Goal: Task Accomplishment & Management: Complete application form

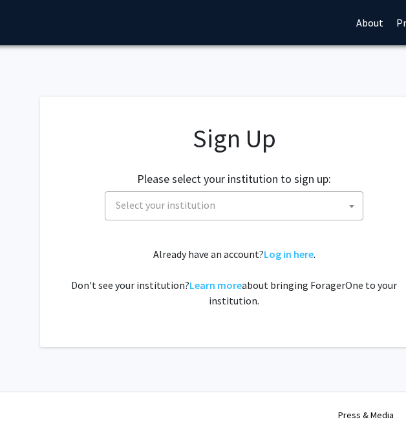
scroll to position [0, 157]
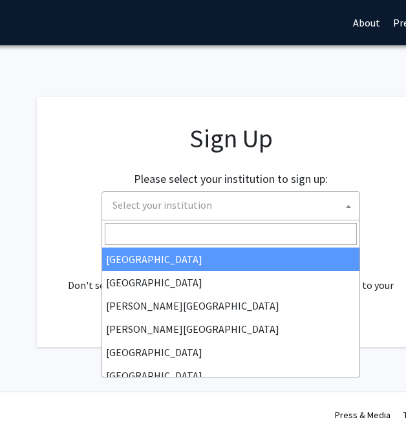
click at [215, 216] on span "Select your institution" at bounding box center [233, 205] width 252 height 27
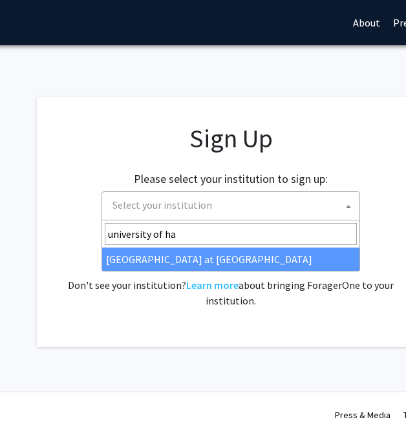
type input "university of haw"
select select "18"
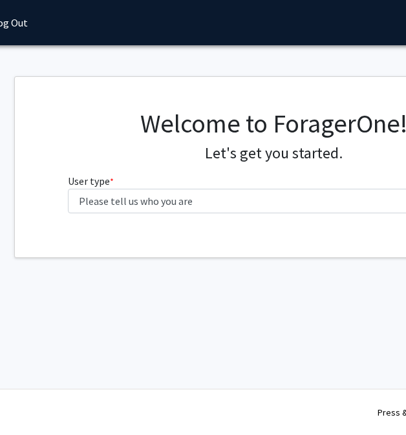
scroll to position [0, 120]
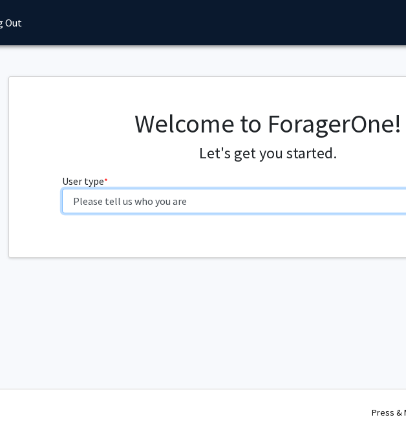
click at [215, 204] on select "Please tell us who you are Undergraduate Student Master's Student Doctoral Cand…" at bounding box center [268, 201] width 412 height 25
select select "1: undergrad"
click at [62, 189] on select "Please tell us who you are Undergraduate Student Master's Student Doctoral Cand…" at bounding box center [268, 201] width 412 height 25
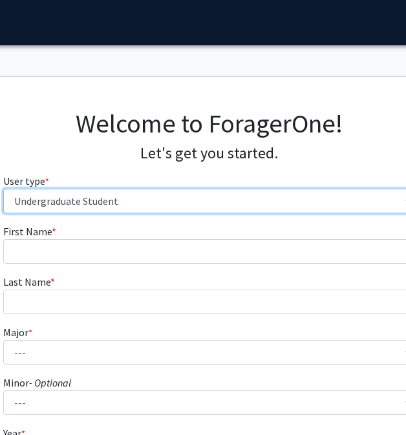
scroll to position [0, 159]
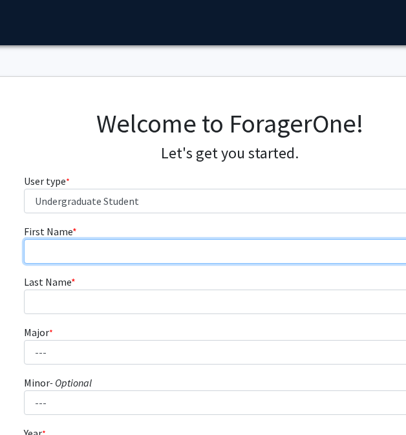
click at [200, 259] on input "First Name * required" at bounding box center [230, 251] width 412 height 25
type input "Naydel"
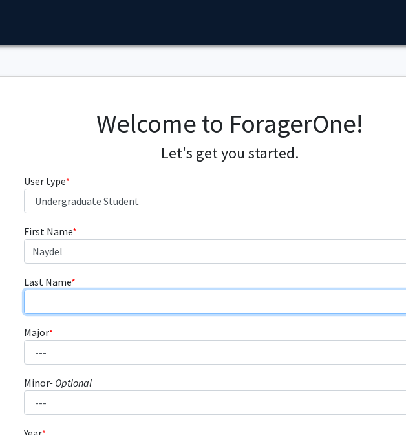
click at [203, 291] on input "Last Name * required" at bounding box center [230, 302] width 412 height 25
type input "[PERSON_NAME]"
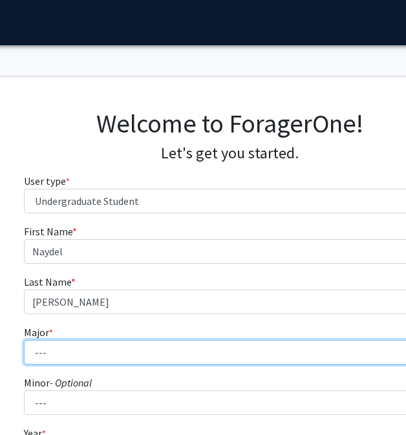
click at [150, 342] on select "--- Accounting American Studies Animal Sciences Anthropology Art Art History As…" at bounding box center [230, 352] width 412 height 25
select select "22: 1404"
click at [24, 340] on select "--- Accounting American Studies Animal Sciences Anthropology Art Art History As…" at bounding box center [230, 352] width 412 height 25
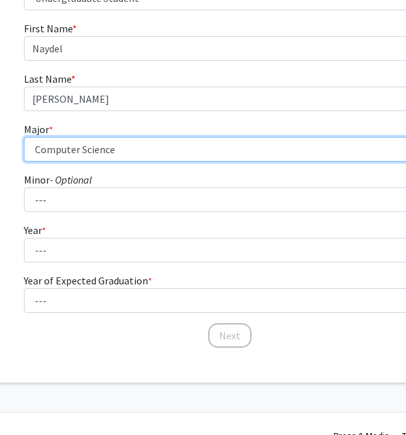
scroll to position [211, 159]
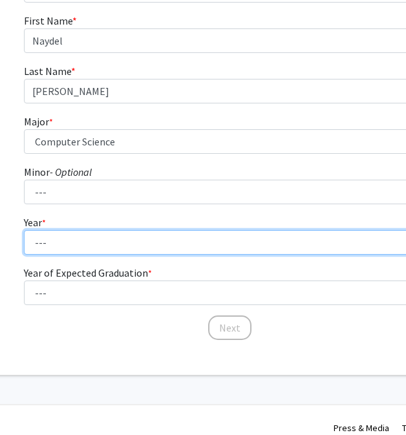
click at [124, 245] on select "--- First-year Sophomore Junior Senior Postbaccalaureate Certificate" at bounding box center [230, 242] width 412 height 25
select select "3: junior"
click at [24, 230] on select "--- First-year Sophomore Junior Senior Postbaccalaureate Certificate" at bounding box center [230, 242] width 412 height 25
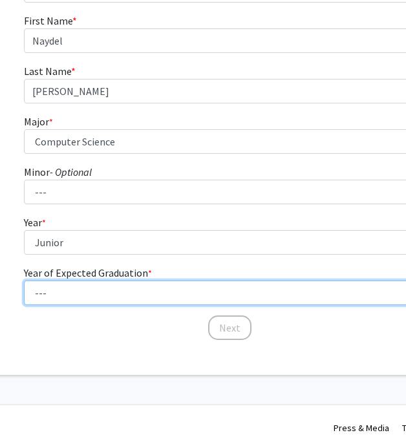
click at [128, 295] on select "--- 2025 2026 2027 2028 2029 2030 2031 2032 2033 2034" at bounding box center [230, 293] width 412 height 25
select select "3: 2027"
click at [24, 281] on select "--- 2025 2026 2027 2028 2029 2030 2031 2032 2033 2034" at bounding box center [230, 293] width 412 height 25
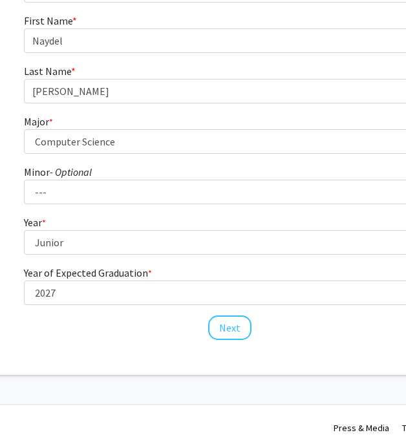
click at [166, 340] on div "First Name * required [PERSON_NAME] Last Name * required [PERSON_NAME] Major * …" at bounding box center [230, 177] width 432 height 329
click at [222, 331] on button "Next" at bounding box center [229, 328] width 43 height 25
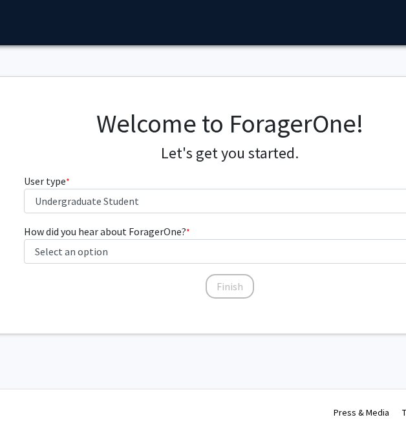
scroll to position [0, 159]
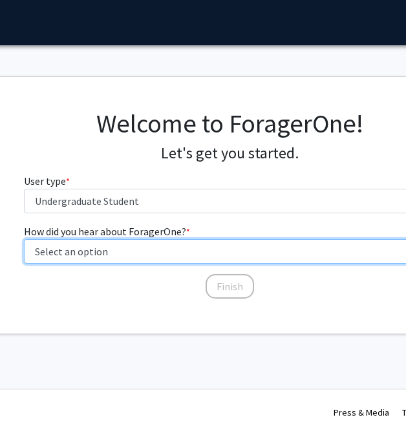
click at [169, 251] on select "Select an option Peer/student recommendation Faculty/staff recommendation Unive…" at bounding box center [230, 251] width 412 height 25
select select "1: peer_recommendation"
click at [24, 239] on select "Select an option Peer/student recommendation Faculty/staff recommendation Unive…" at bounding box center [230, 251] width 412 height 25
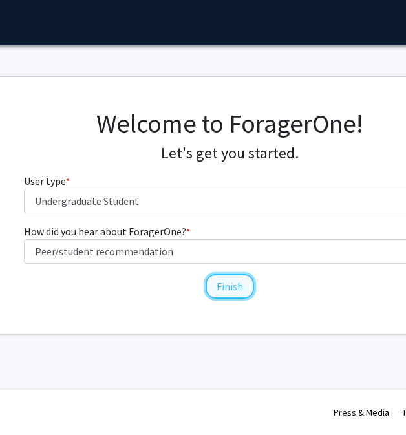
click at [222, 291] on button "Finish" at bounding box center [230, 286] width 49 height 25
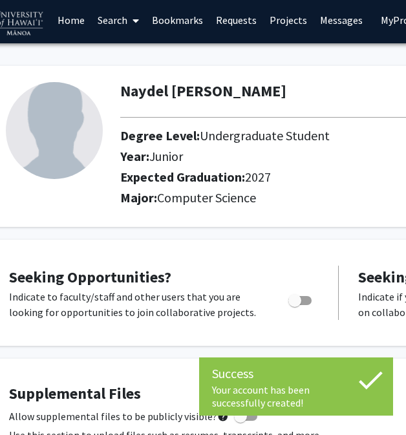
scroll to position [3, 50]
click at [296, 302] on span "Toggle" at bounding box center [294, 300] width 13 height 13
click at [294, 305] on input "Are you actively seeking opportunities?" at bounding box center [294, 305] width 1 height 1
checkbox input "true"
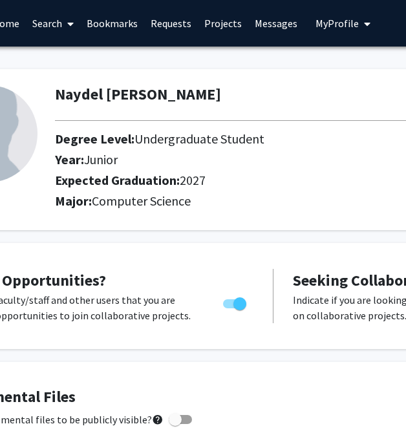
scroll to position [0, 0]
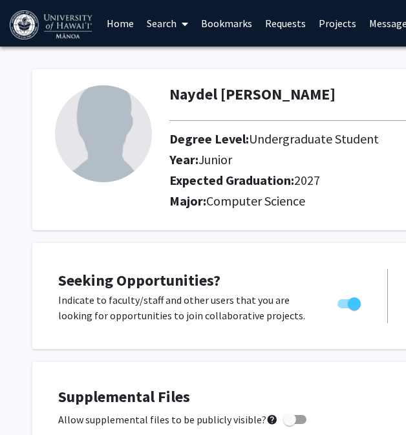
click at [122, 24] on link "Home" at bounding box center [120, 23] width 40 height 45
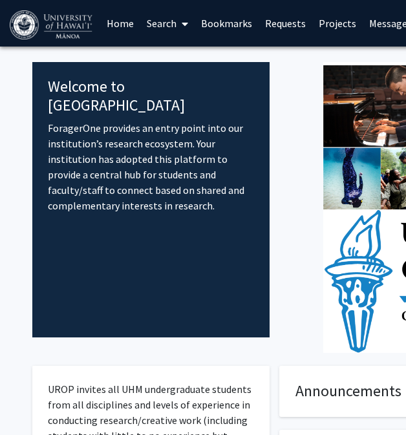
click at [171, 23] on link "Search" at bounding box center [167, 23] width 54 height 45
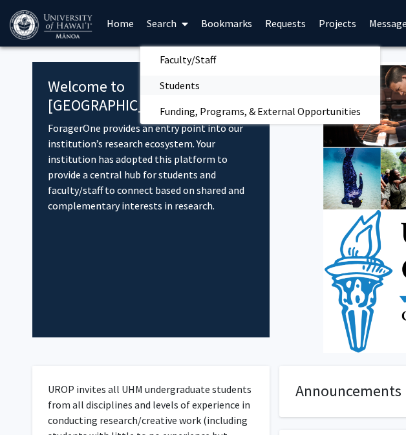
click at [184, 80] on span "Students" at bounding box center [179, 85] width 79 height 26
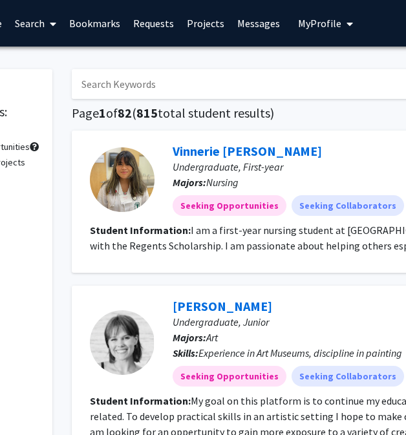
scroll to position [0, 180]
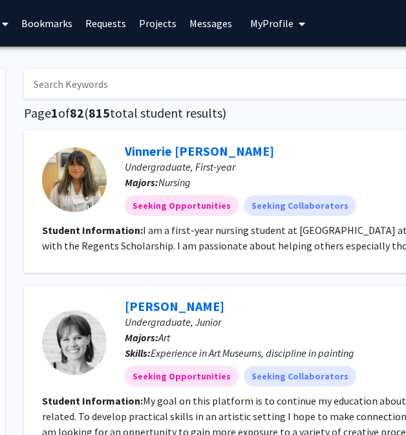
click at [166, 27] on link "Projects" at bounding box center [158, 23] width 50 height 45
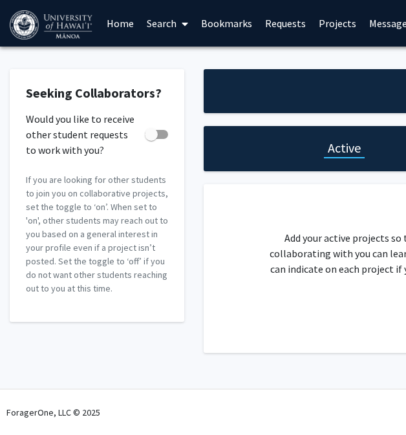
click at [86, 29] on img at bounding box center [52, 24] width 85 height 29
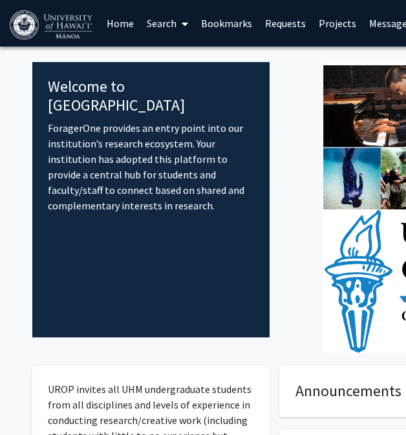
click at [182, 22] on icon at bounding box center [185, 24] width 6 height 10
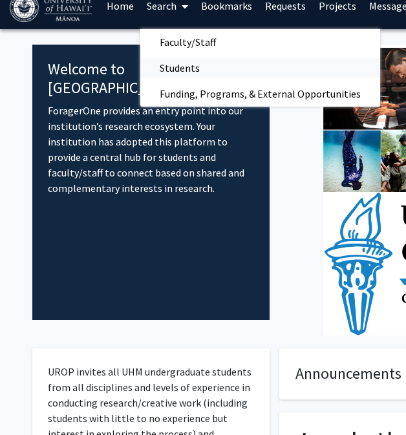
scroll to position [21, 0]
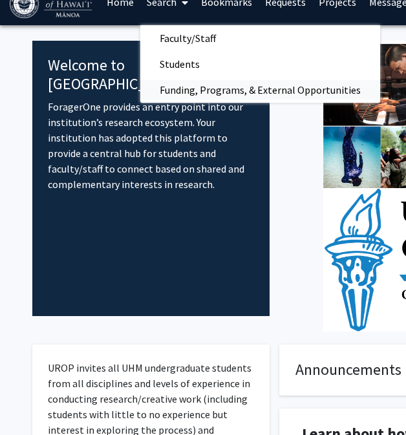
click at [203, 91] on span "Funding, Programs, & External Opportunities" at bounding box center [260, 90] width 240 height 26
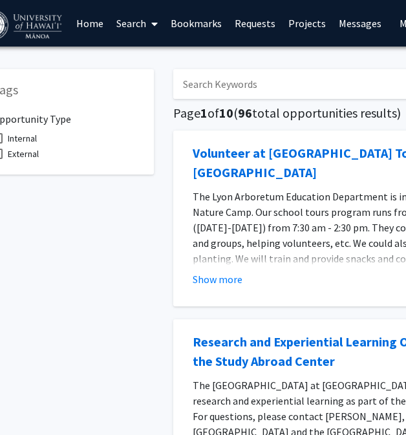
scroll to position [0, 32]
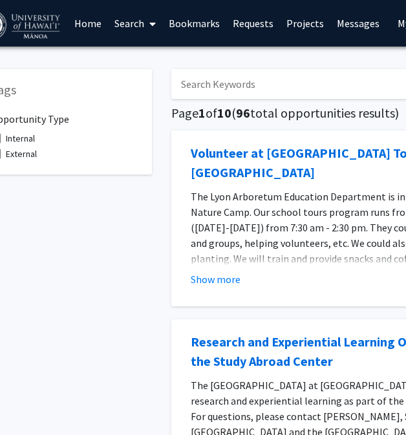
click at [133, 22] on link "Search" at bounding box center [135, 23] width 54 height 45
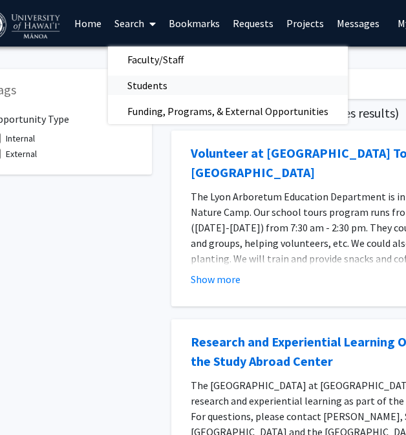
click at [149, 89] on span "Students" at bounding box center [147, 85] width 79 height 26
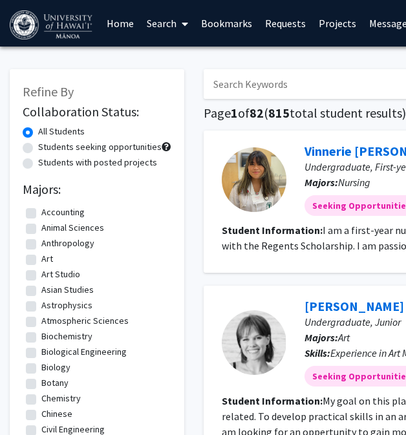
click at [143, 23] on link "Search" at bounding box center [167, 23] width 54 height 45
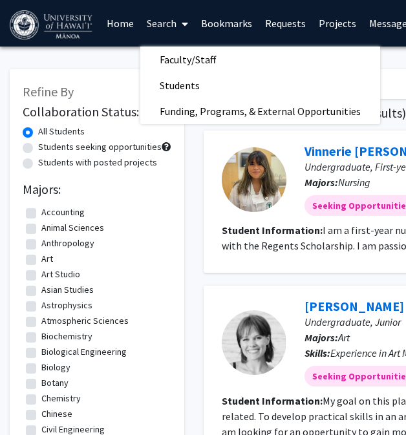
click at [115, 25] on link "Home" at bounding box center [120, 23] width 40 height 45
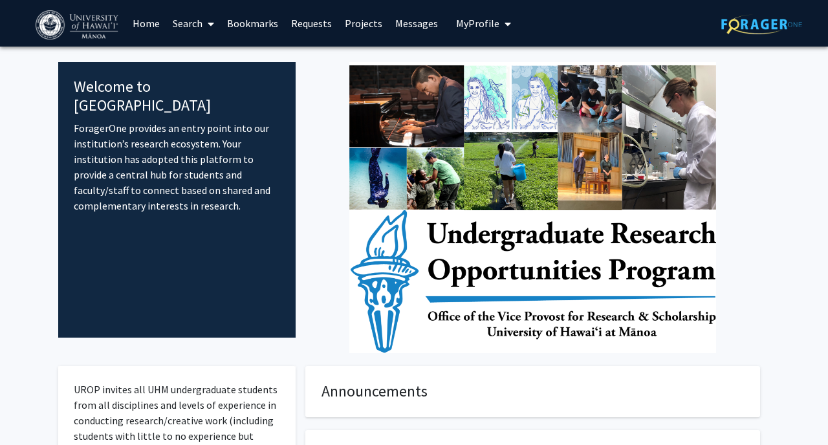
click at [214, 22] on icon at bounding box center [211, 24] width 6 height 10
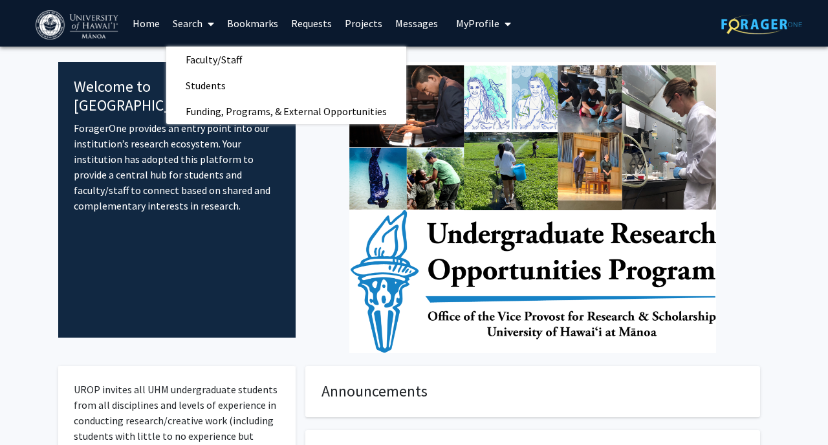
click at [271, 27] on link "Bookmarks" at bounding box center [253, 23] width 64 height 45
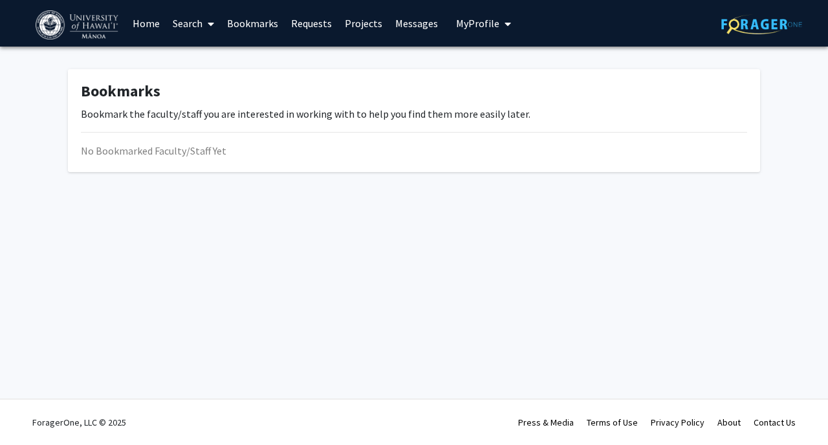
click at [304, 25] on link "Requests" at bounding box center [312, 23] width 54 height 45
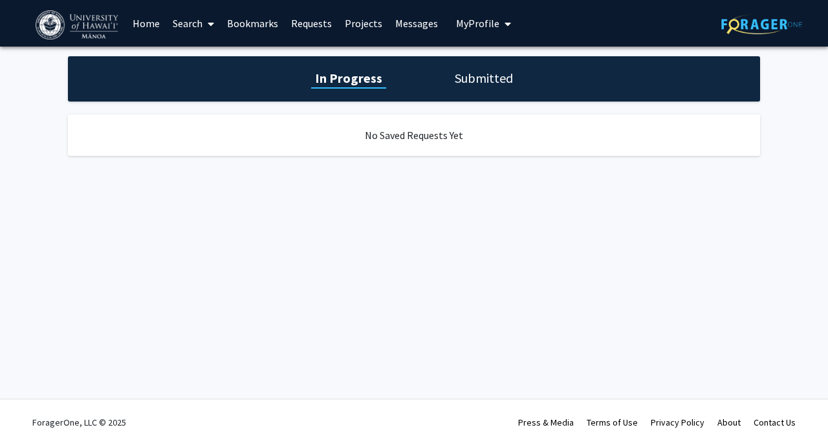
click at [353, 24] on link "Projects" at bounding box center [363, 23] width 50 height 45
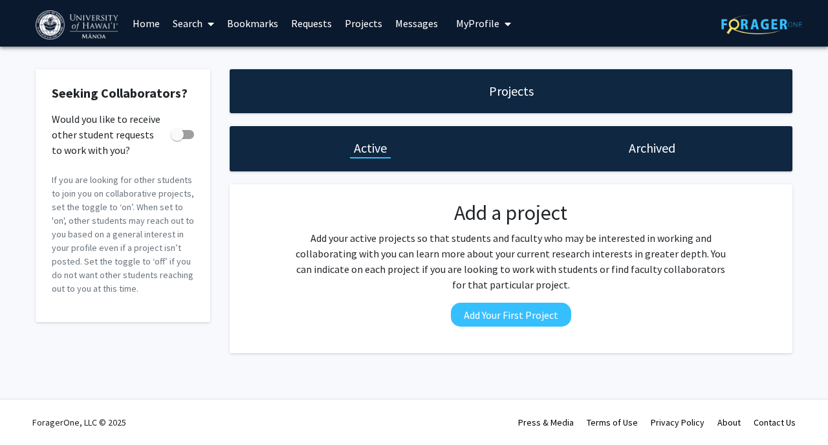
click at [406, 24] on link "Messages" at bounding box center [417, 23] width 56 height 45
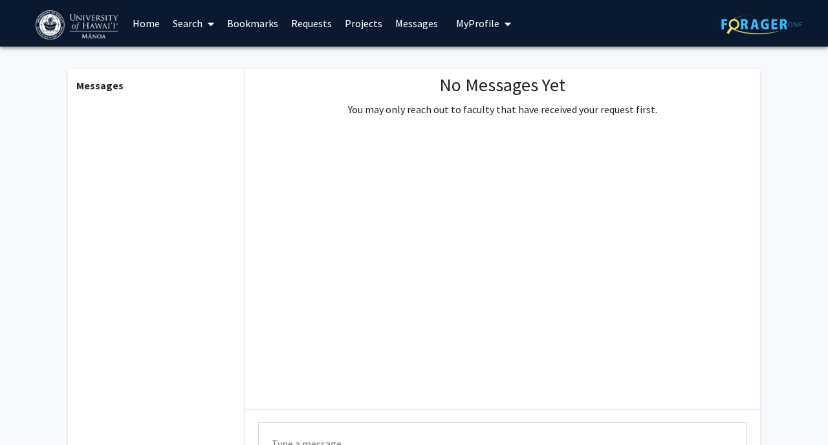
click at [406, 25] on span "My Profile" at bounding box center [477, 23] width 43 height 13
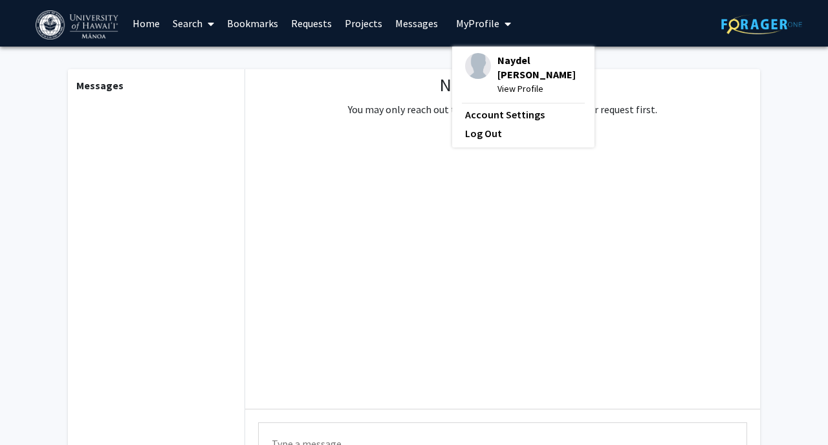
click at [318, 30] on link "Requests" at bounding box center [312, 23] width 54 height 45
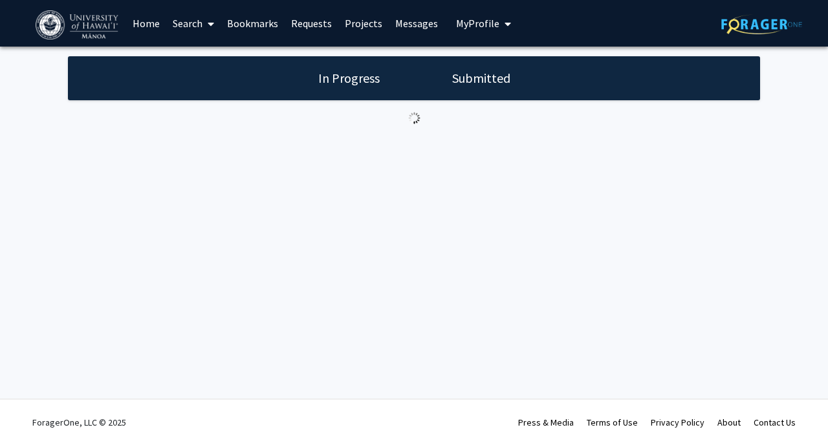
click at [260, 24] on link "Bookmarks" at bounding box center [253, 23] width 64 height 45
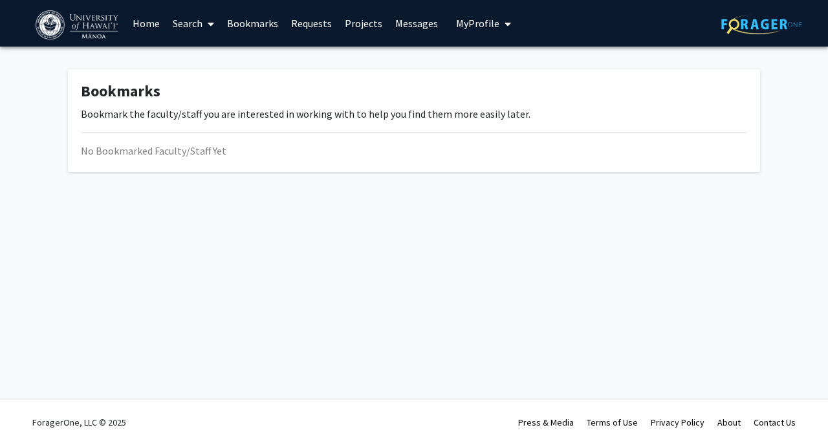
click at [190, 28] on link "Search" at bounding box center [193, 23] width 54 height 45
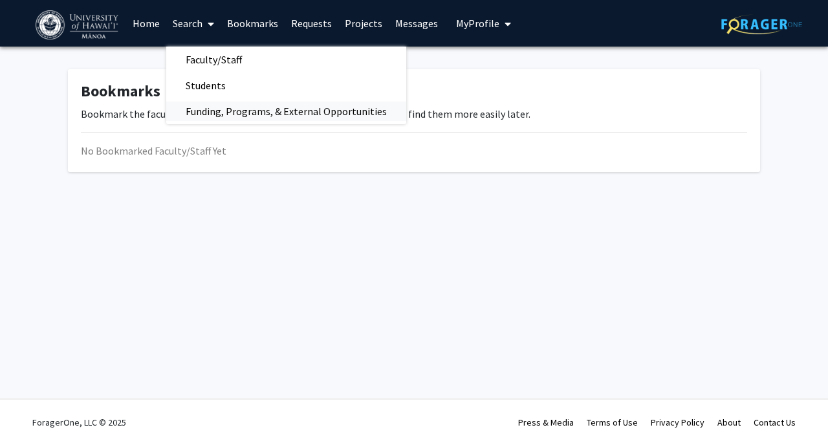
click at [217, 111] on span "Funding, Programs, & External Opportunities" at bounding box center [286, 111] width 240 height 26
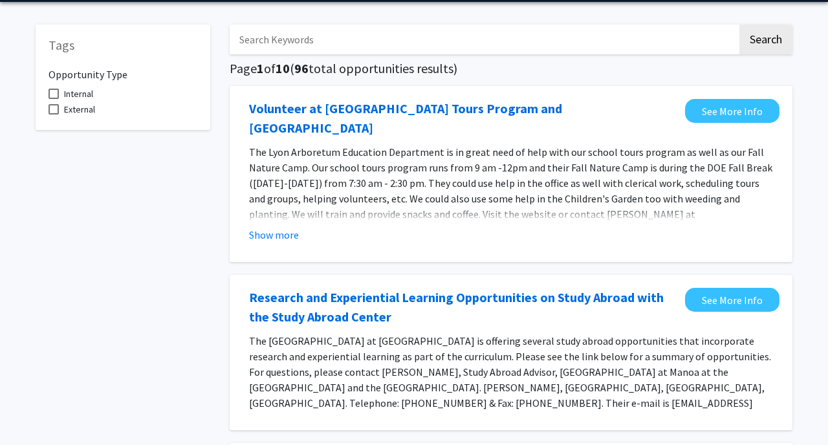
scroll to position [31, 0]
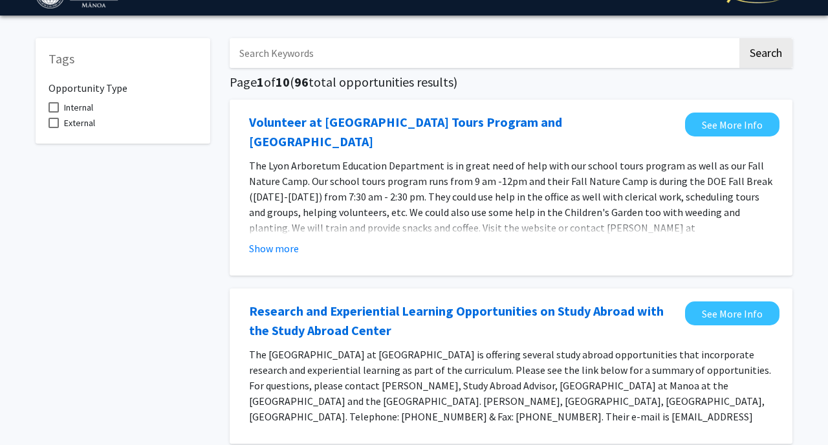
click at [396, 61] on input "Search Keywords" at bounding box center [484, 53] width 508 height 30
type input "internship"
click at [406, 38] on button "Search" at bounding box center [766, 53] width 53 height 30
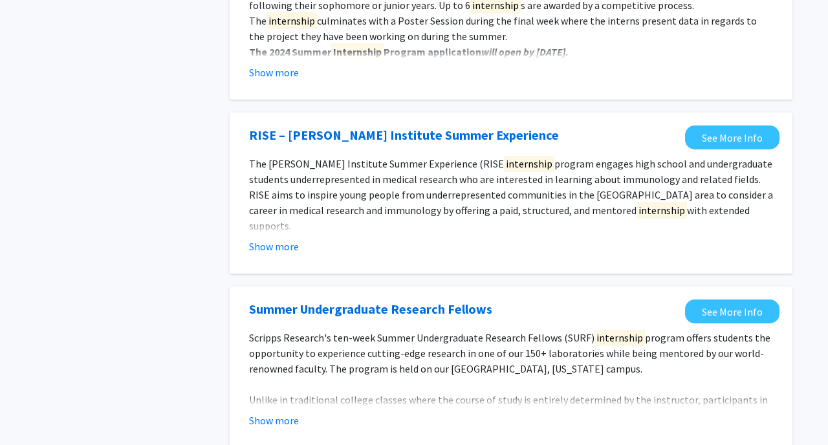
scroll to position [1377, 0]
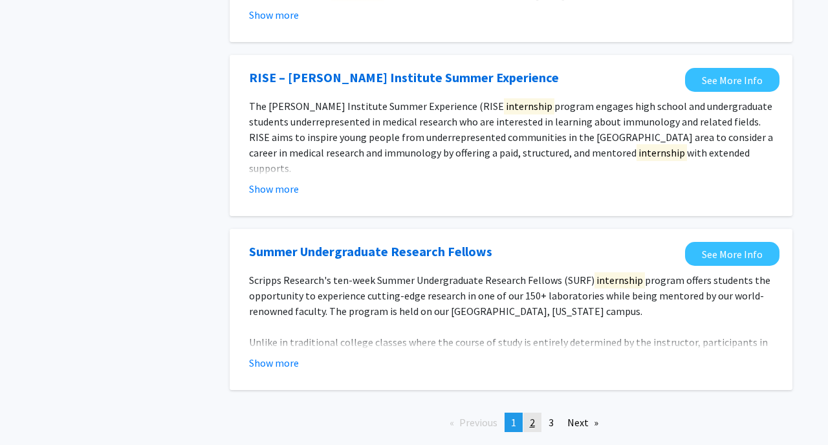
click at [406, 416] on span "2" at bounding box center [532, 422] width 5 height 13
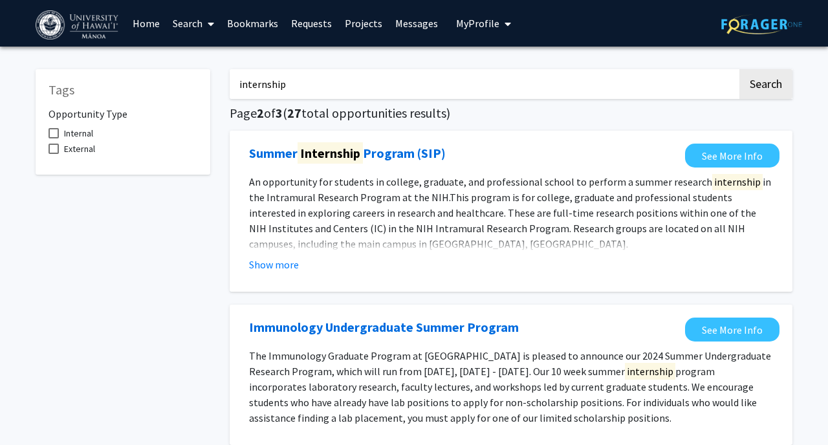
scroll to position [3, 0]
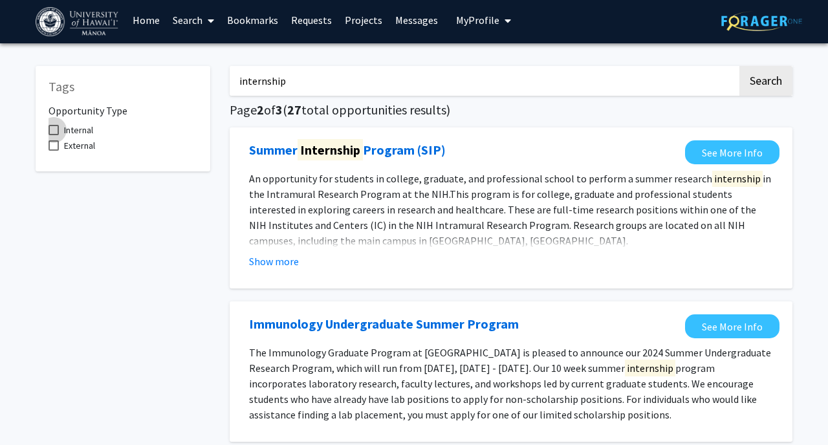
click at [78, 129] on span "Internal" at bounding box center [78, 130] width 29 height 16
click at [54, 135] on input "Internal" at bounding box center [53, 135] width 1 height 1
checkbox input "true"
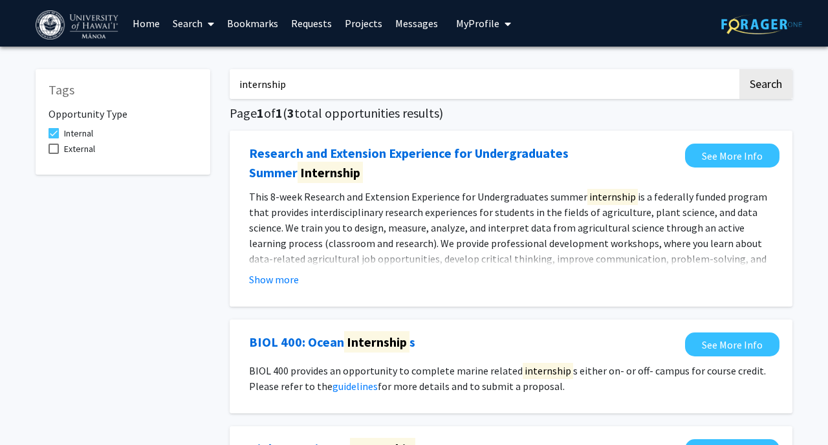
click at [84, 141] on span "External" at bounding box center [79, 149] width 31 height 16
click at [54, 154] on input "External" at bounding box center [53, 154] width 1 height 1
click at [84, 155] on span "External" at bounding box center [79, 149] width 31 height 16
click at [54, 155] on input "External" at bounding box center [53, 154] width 1 height 1
checkbox input "false"
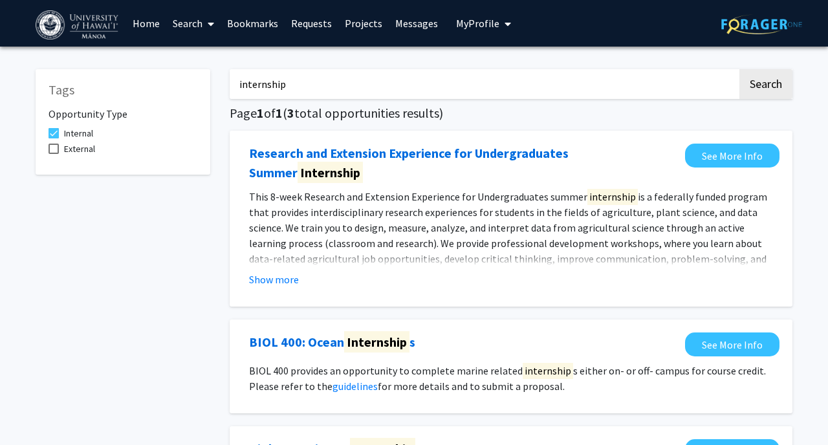
click at [84, 137] on span "Internal" at bounding box center [78, 134] width 29 height 16
click at [54, 138] on input "Internal" at bounding box center [53, 138] width 1 height 1
checkbox input "false"
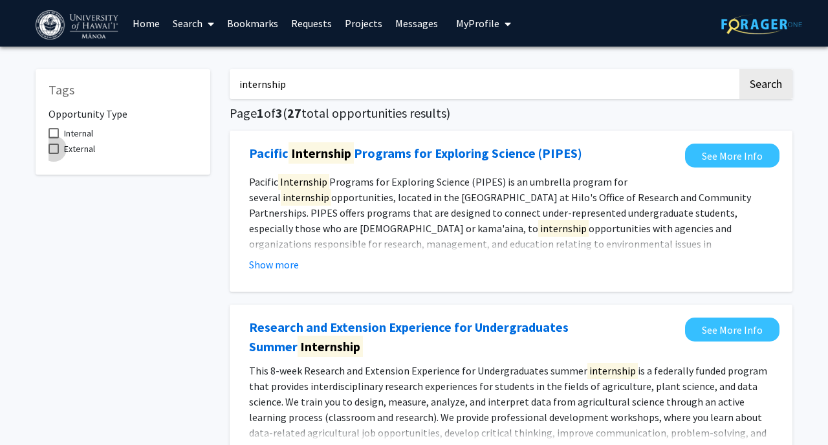
click at [84, 145] on span "External" at bounding box center [79, 149] width 31 height 16
click at [54, 154] on input "External" at bounding box center [53, 154] width 1 height 1
checkbox input "true"
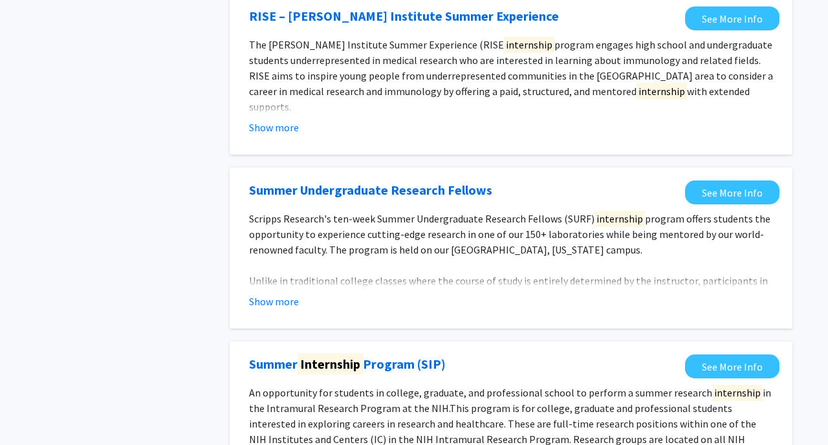
scroll to position [1424, 0]
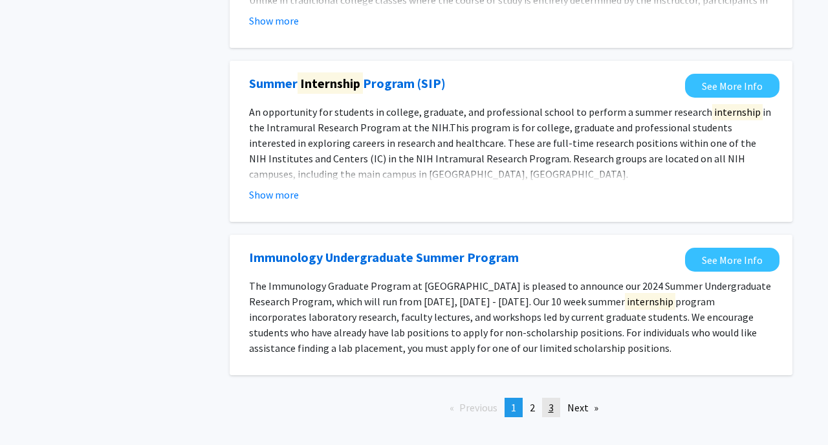
click at [406, 401] on span "3" at bounding box center [551, 407] width 5 height 13
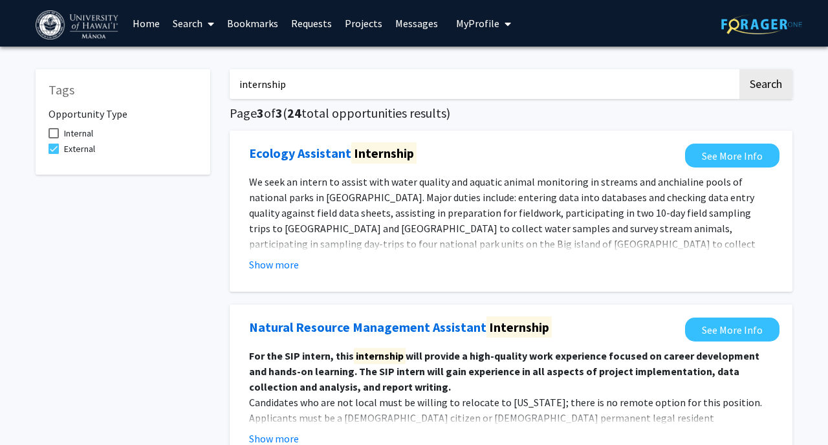
click at [406, 85] on input "internship" at bounding box center [484, 84] width 508 height 30
drag, startPoint x: 415, startPoint y: 85, endPoint x: 192, endPoint y: 82, distance: 222.6
type input "computer science"
click at [406, 69] on button "Search" at bounding box center [766, 84] width 53 height 30
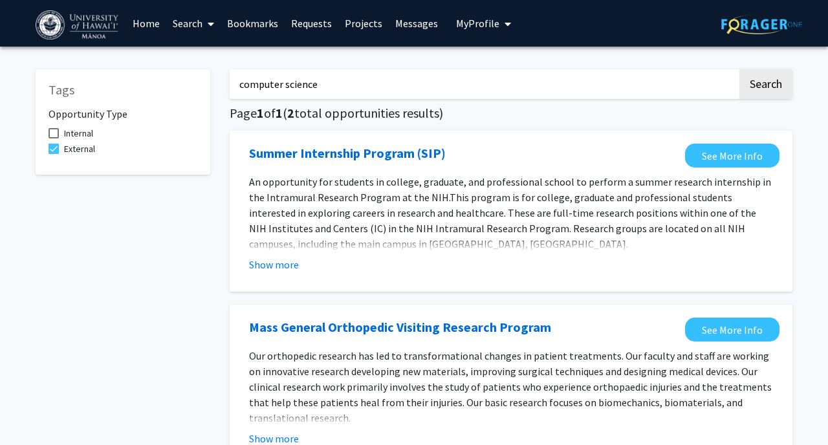
scroll to position [3, 0]
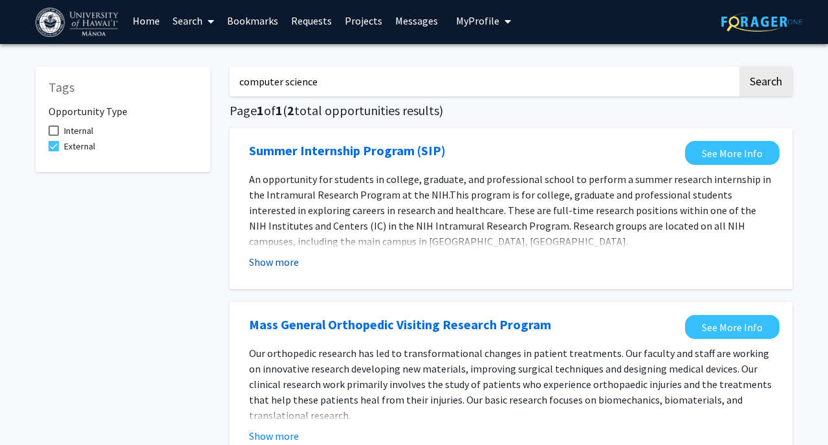
click at [284, 258] on button "Show more" at bounding box center [274, 262] width 50 height 16
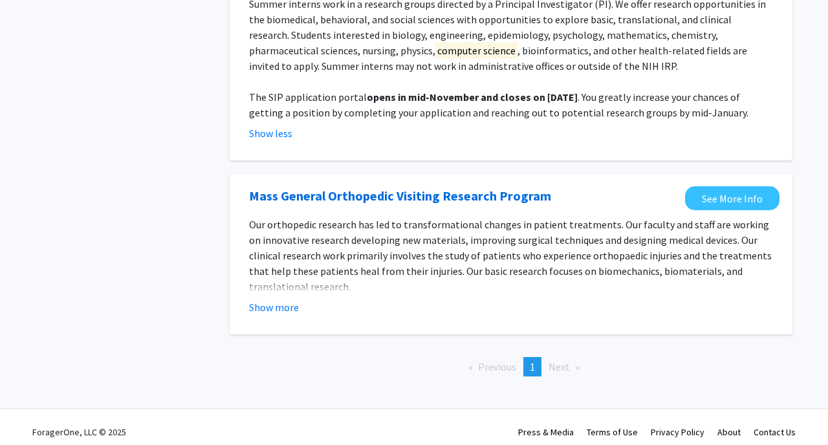
scroll to position [256, 0]
click at [285, 309] on button "Show more" at bounding box center [274, 307] width 50 height 16
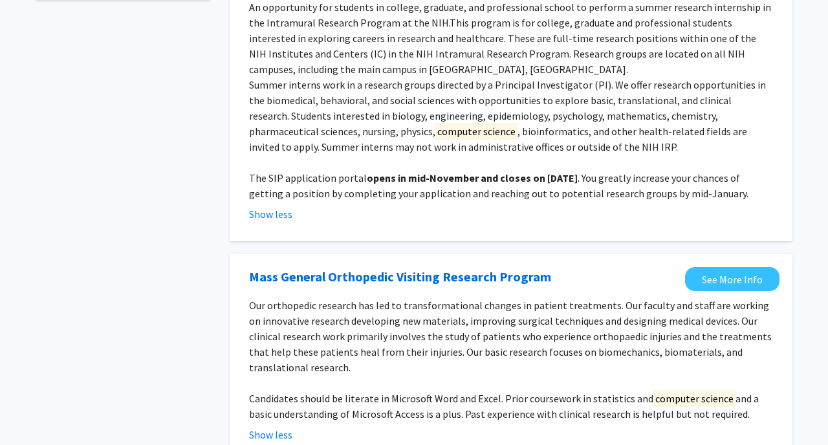
scroll to position [0, 0]
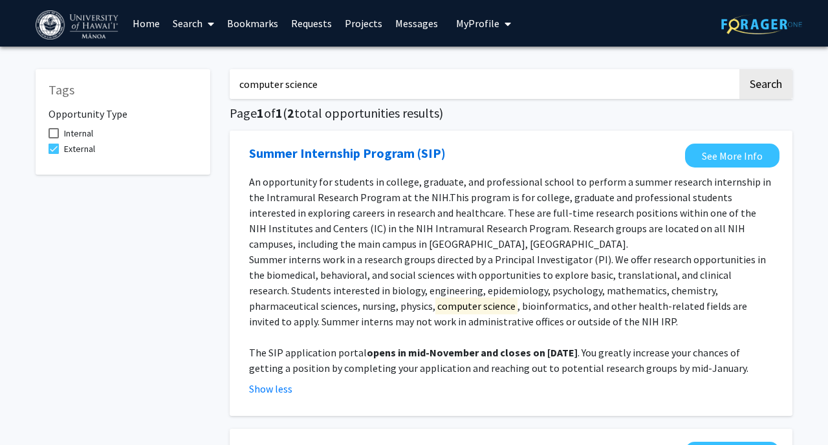
click at [144, 25] on link "Home" at bounding box center [146, 23] width 40 height 45
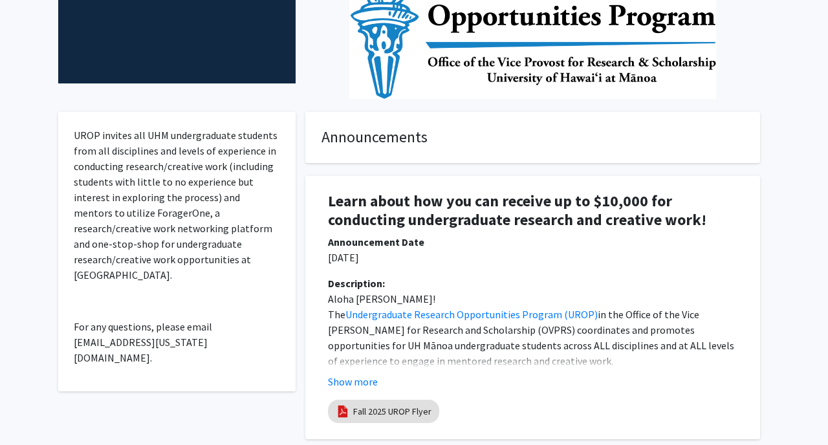
scroll to position [248, 0]
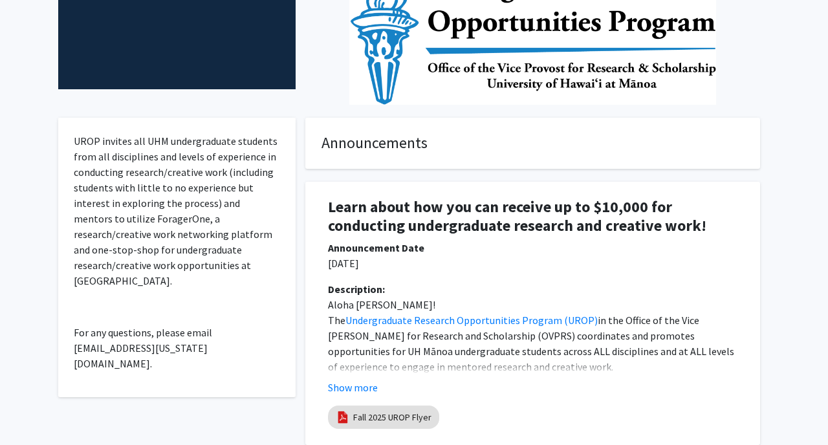
click at [404, 129] on fg-card "Announcements" at bounding box center [532, 143] width 455 height 51
click at [401, 144] on h4 "Announcements" at bounding box center [533, 143] width 423 height 19
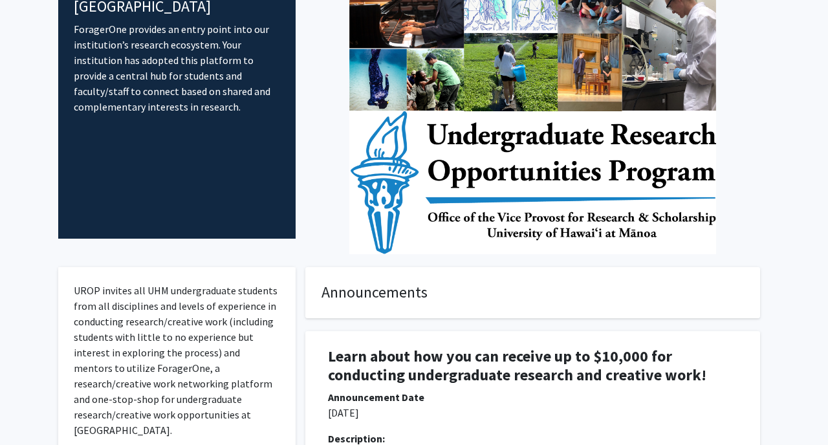
scroll to position [0, 0]
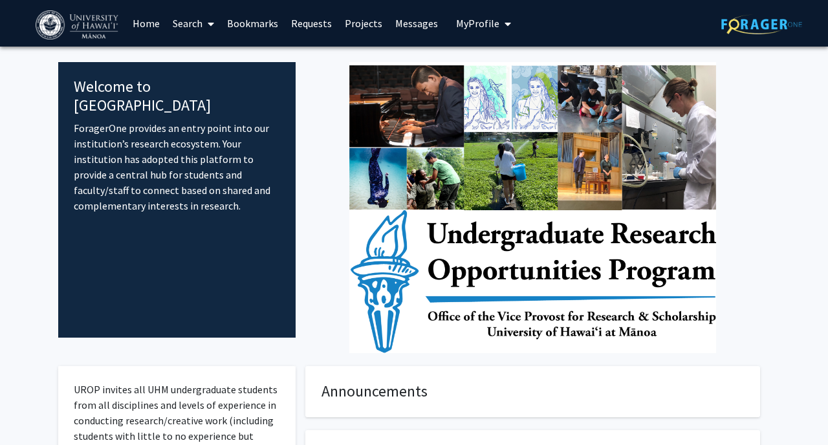
click at [177, 29] on link "Search" at bounding box center [193, 23] width 54 height 45
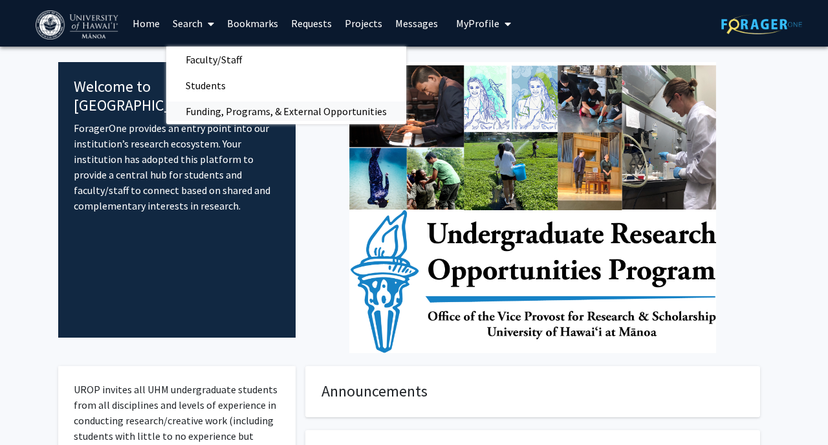
click at [225, 107] on span "Funding, Programs, & External Opportunities" at bounding box center [286, 111] width 240 height 26
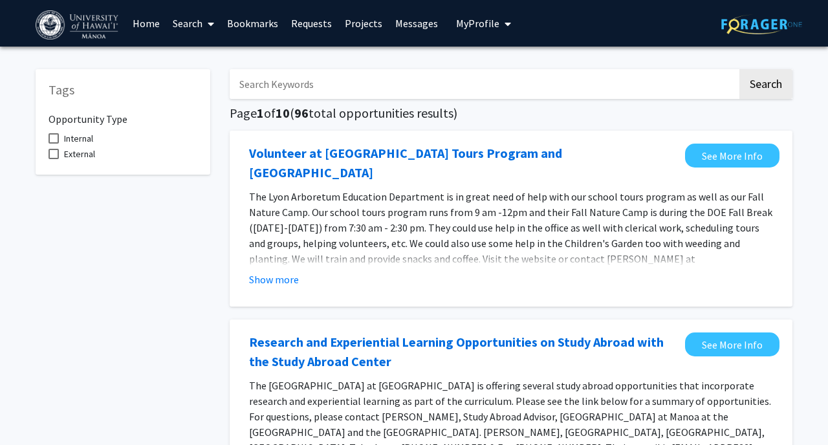
click at [190, 26] on link "Search" at bounding box center [193, 23] width 54 height 45
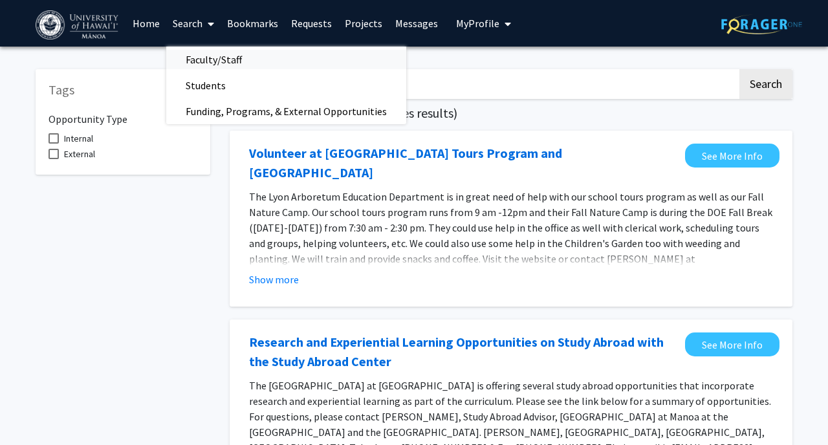
click at [206, 60] on span "Faculty/Staff" at bounding box center [213, 60] width 95 height 26
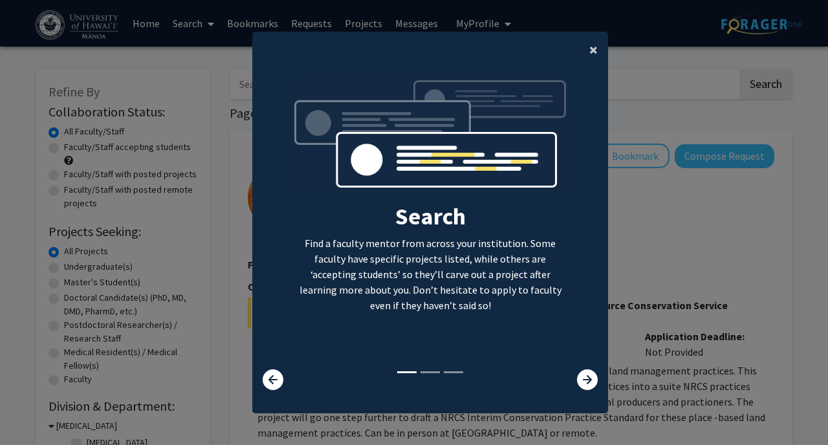
click at [406, 50] on span "×" at bounding box center [593, 49] width 8 height 20
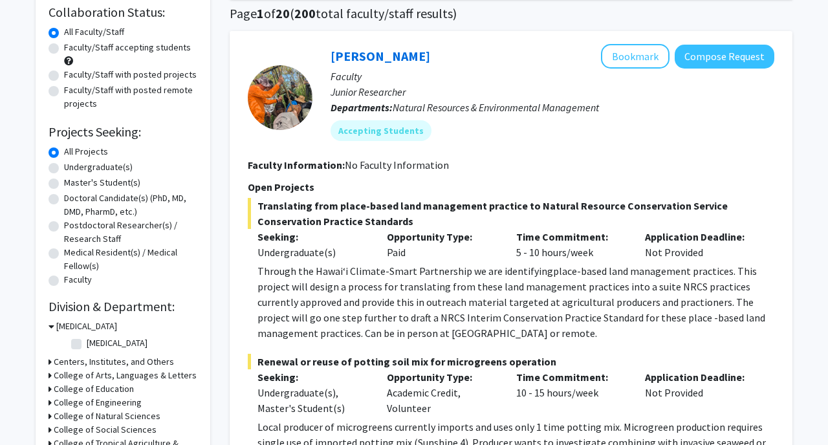
scroll to position [106, 0]
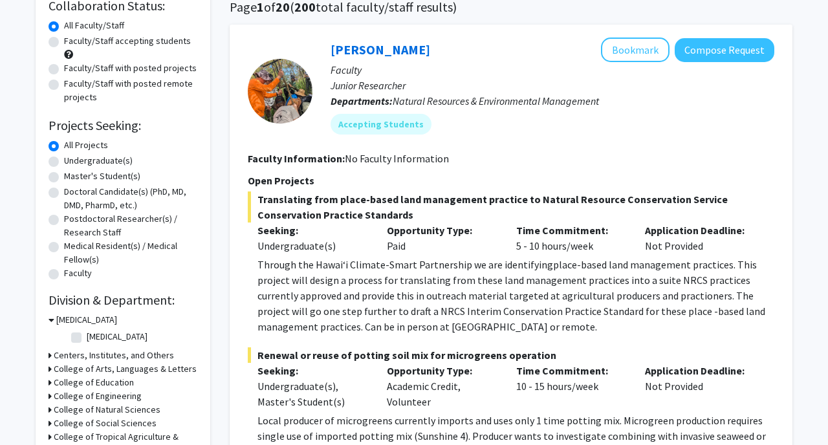
click at [113, 162] on label "Undergraduate(s)" at bounding box center [98, 161] width 69 height 14
click at [72, 162] on input "Undergraduate(s)" at bounding box center [68, 158] width 8 height 8
radio input "true"
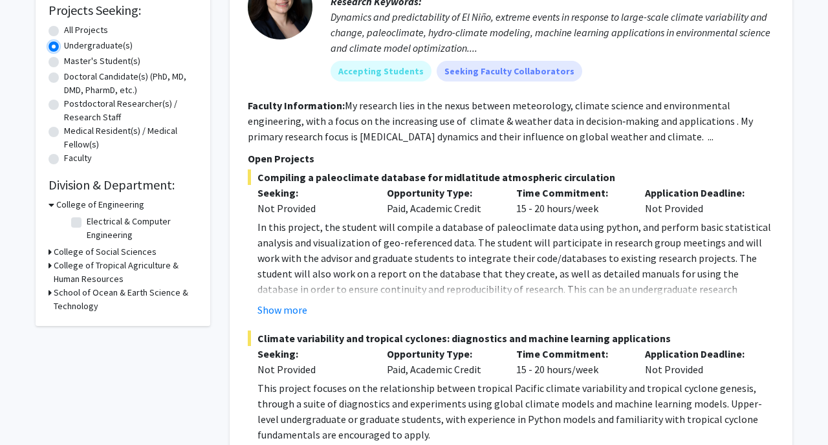
scroll to position [229, 0]
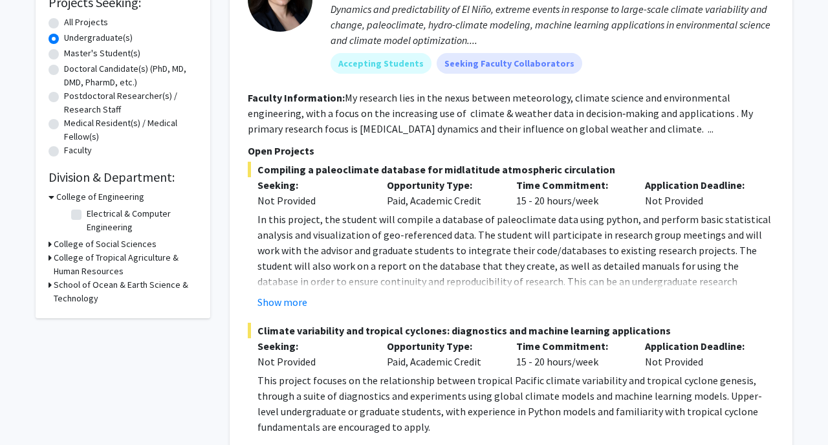
click at [113, 218] on label "Electrical & Computer Engineering" at bounding box center [140, 220] width 107 height 27
click at [95, 215] on input "Electrical & Computer Engineering" at bounding box center [91, 211] width 8 height 8
checkbox input "true"
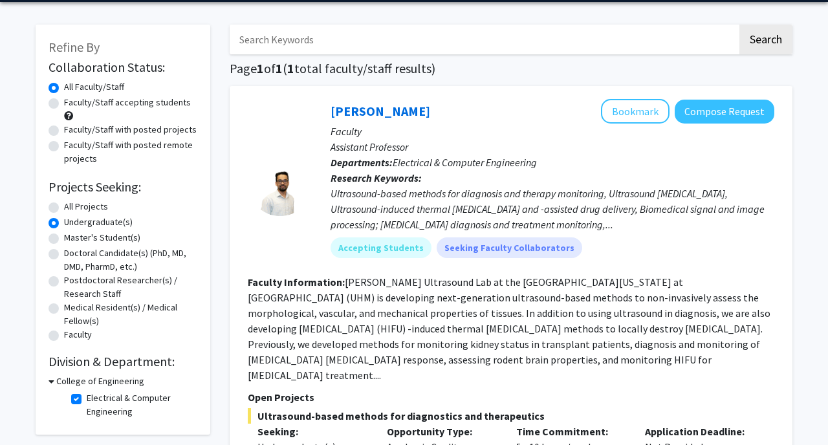
scroll to position [82, 0]
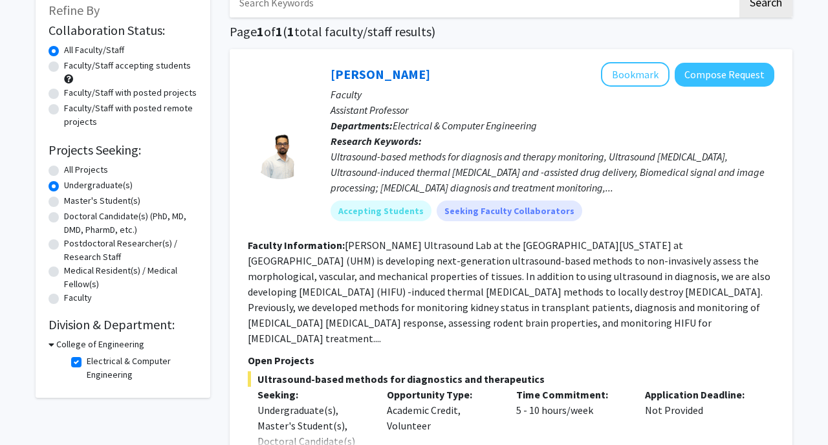
click at [106, 360] on label "Electrical & Computer Engineering" at bounding box center [140, 368] width 107 height 27
click at [95, 360] on input "Electrical & Computer Engineering" at bounding box center [91, 359] width 8 height 8
checkbox input "false"
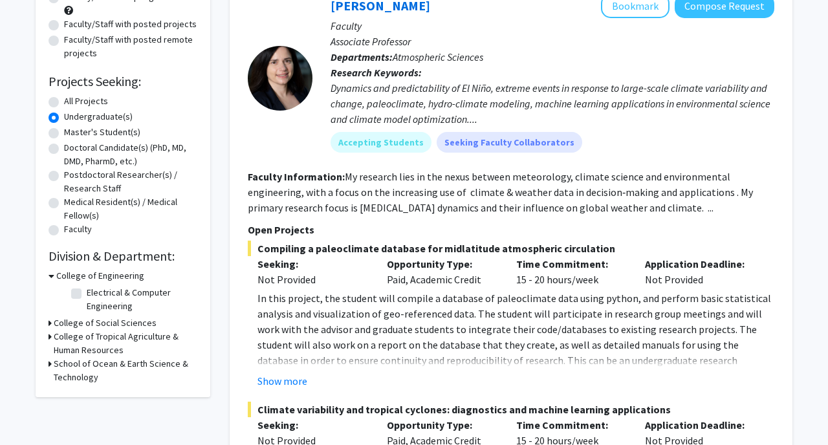
scroll to position [151, 0]
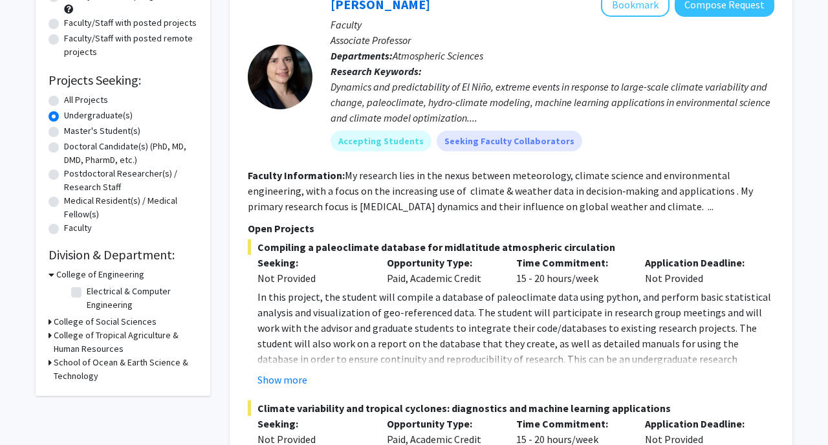
click at [100, 365] on h3 "School of Ocean & Earth Science & Technology" at bounding box center [126, 369] width 144 height 27
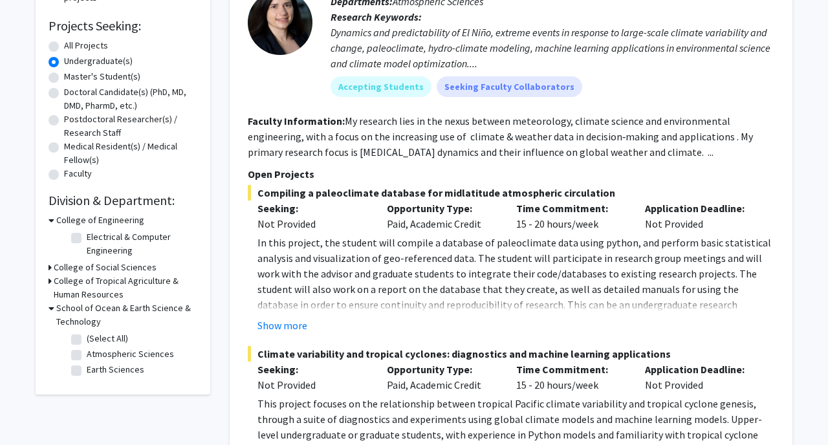
scroll to position [212, 0]
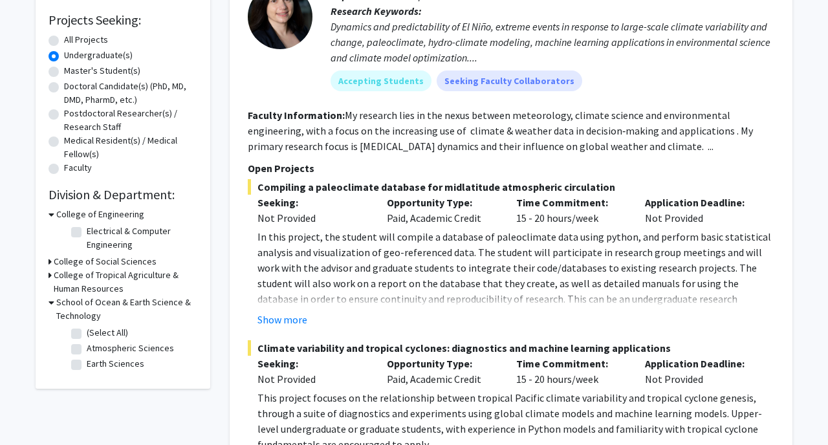
click at [104, 274] on h3 "College of Tropical Agriculture & Human Resources" at bounding box center [126, 282] width 144 height 27
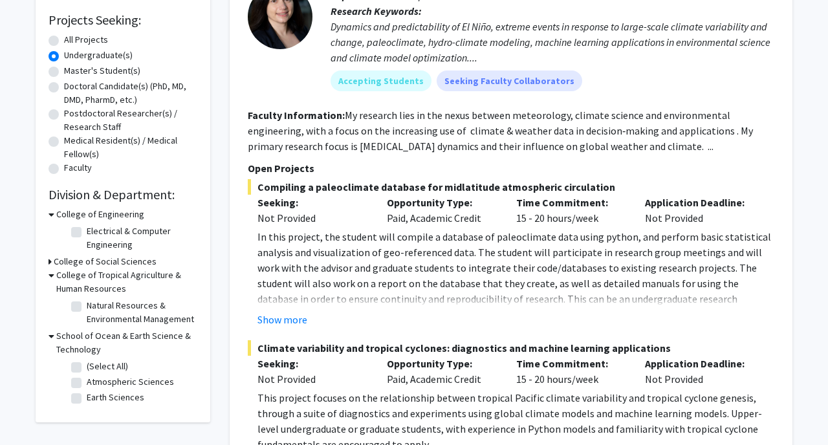
click at [107, 261] on h3 "College of Social Sciences" at bounding box center [105, 262] width 103 height 14
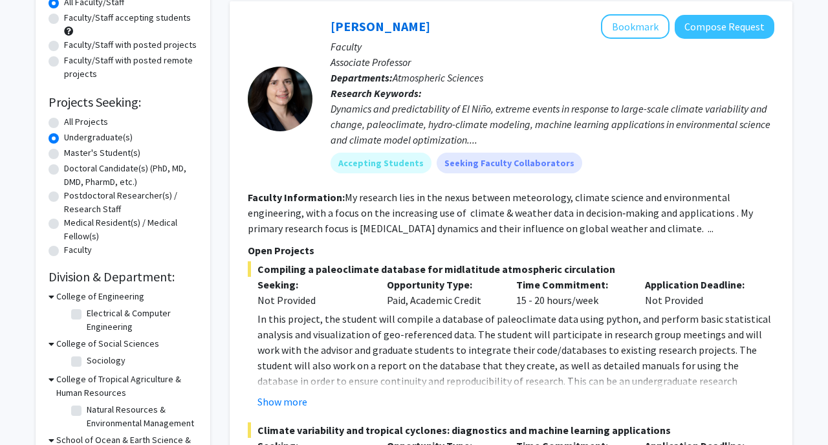
scroll to position [104, 0]
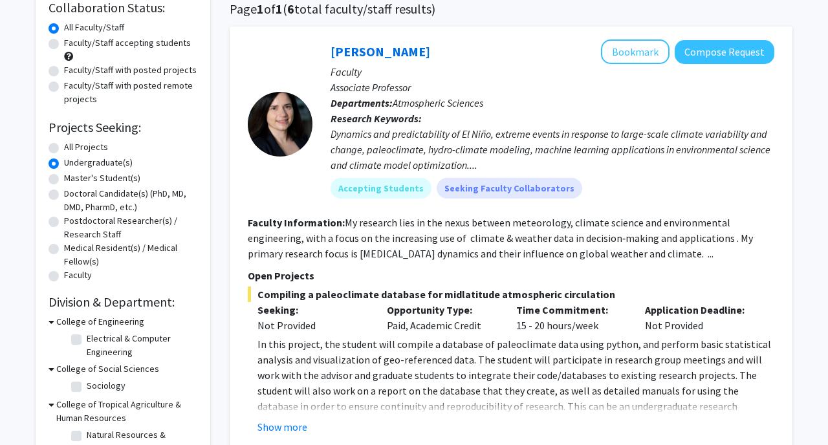
click at [99, 146] on label "All Projects" at bounding box center [86, 147] width 44 height 14
click at [72, 146] on input "All Projects" at bounding box center [68, 144] width 8 height 8
radio input "true"
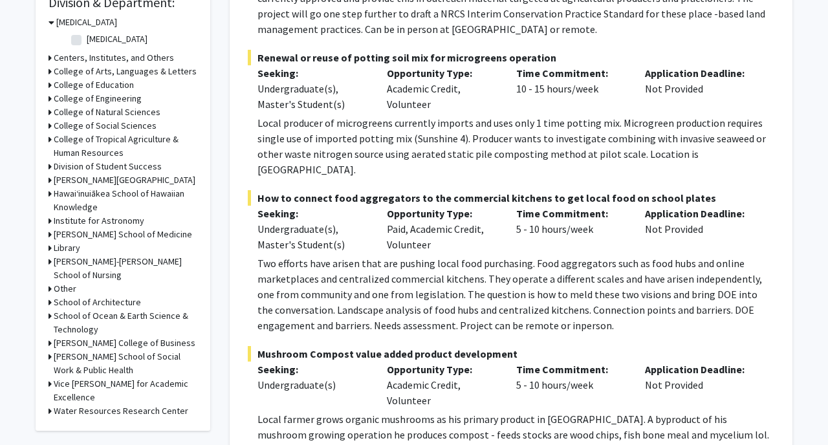
scroll to position [396, 0]
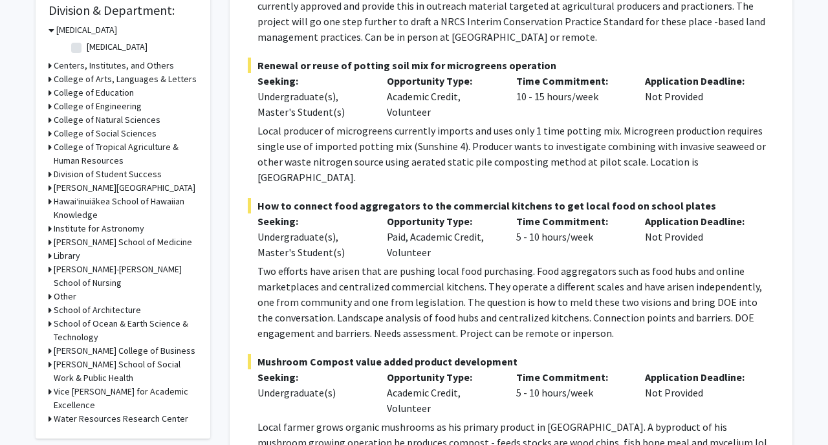
click at [113, 115] on h3 "College of Natural Sciences" at bounding box center [107, 120] width 107 height 14
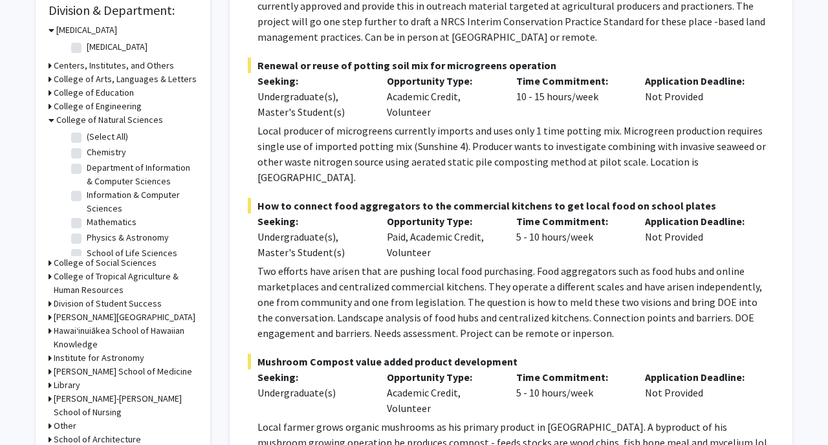
click at [120, 168] on label "Department of Information & Computer Sciences" at bounding box center [140, 174] width 107 height 27
click at [95, 168] on input "Department of Information & Computer Sciences" at bounding box center [91, 165] width 8 height 8
checkbox input "true"
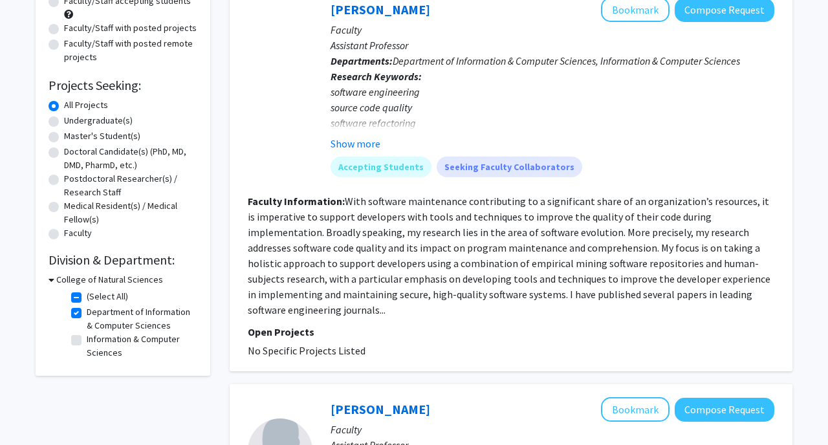
scroll to position [162, 0]
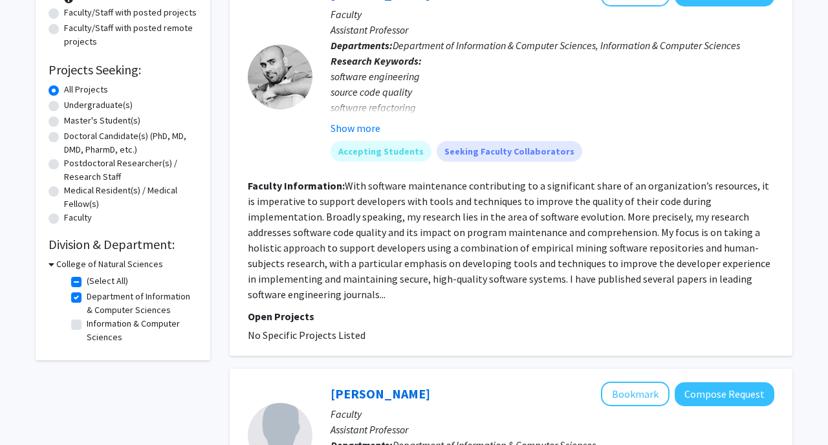
click at [129, 328] on label "Information & Computer Sciences" at bounding box center [140, 330] width 107 height 27
click at [95, 325] on input "Information & Computer Sciences" at bounding box center [91, 321] width 8 height 8
checkbox input "true"
